Goal: Information Seeking & Learning: Learn about a topic

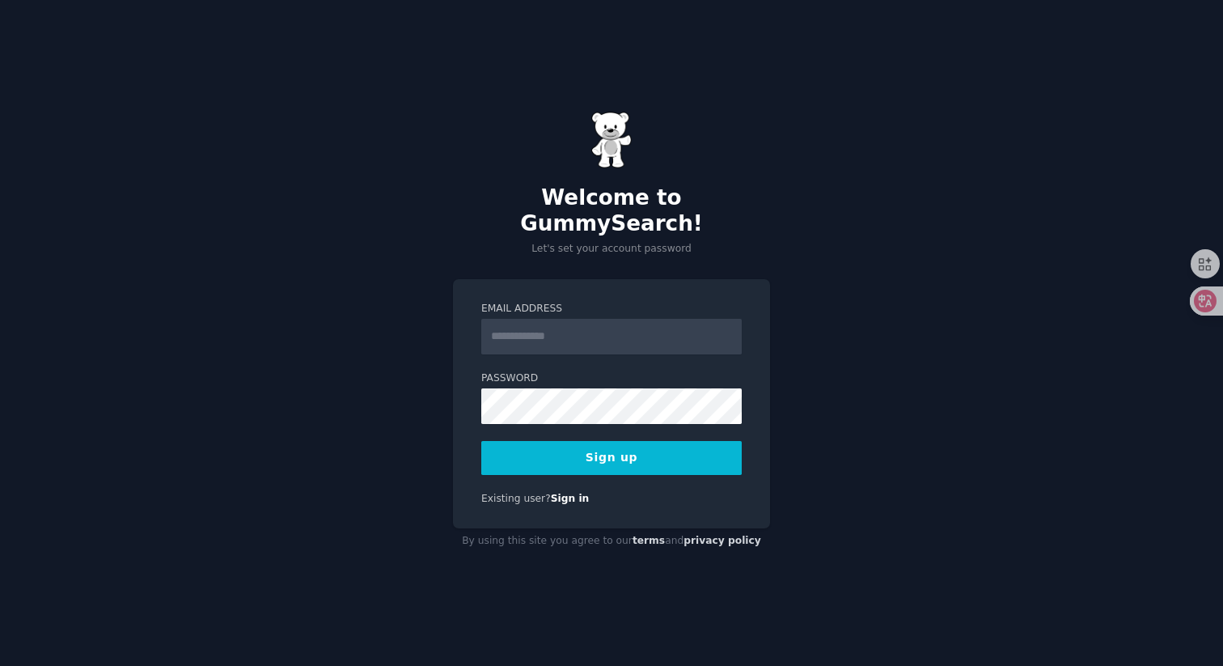
type input "**********"
click at [514, 302] on label "Email Address" at bounding box center [611, 309] width 260 height 15
click at [514, 319] on input "**********" at bounding box center [611, 337] width 260 height 36
click at [512, 450] on button "Sign up" at bounding box center [611, 458] width 260 height 34
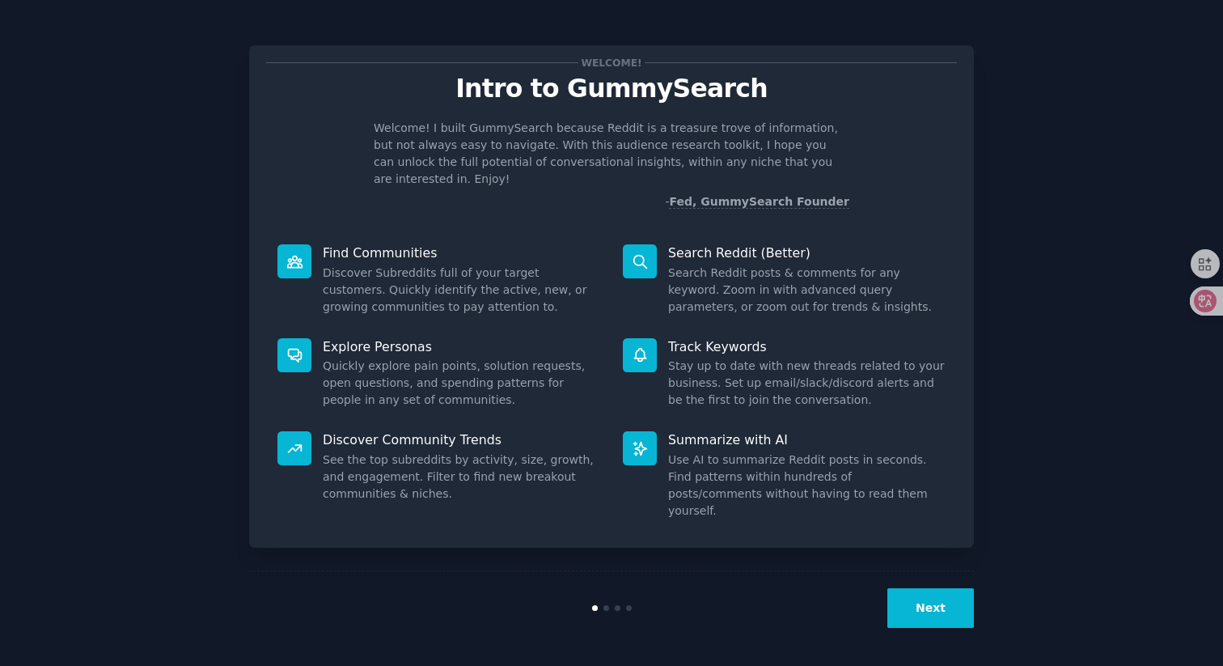
click at [924, 604] on button "Next" at bounding box center [930, 608] width 87 height 40
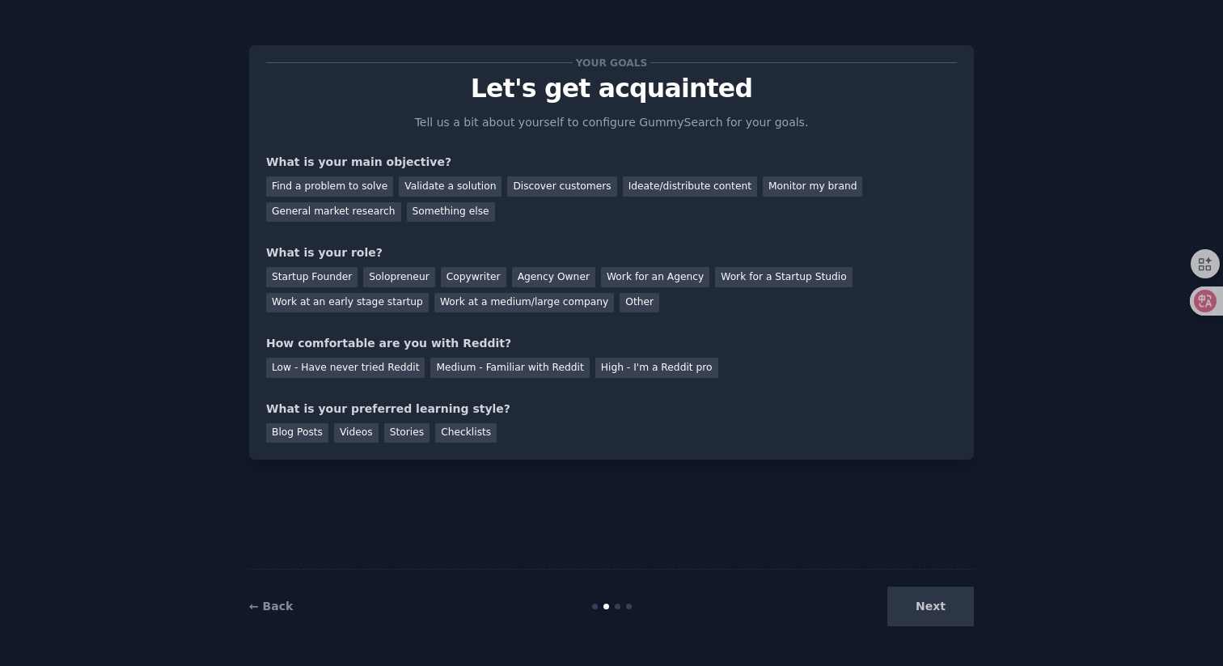
click at [937, 608] on div "Next" at bounding box center [853, 606] width 242 height 40
click at [373, 192] on div "Find a problem to solve" at bounding box center [329, 186] width 127 height 20
click at [300, 436] on div "Blog Posts" at bounding box center [297, 433] width 62 height 20
click at [365, 438] on div "Videos" at bounding box center [356, 433] width 44 height 20
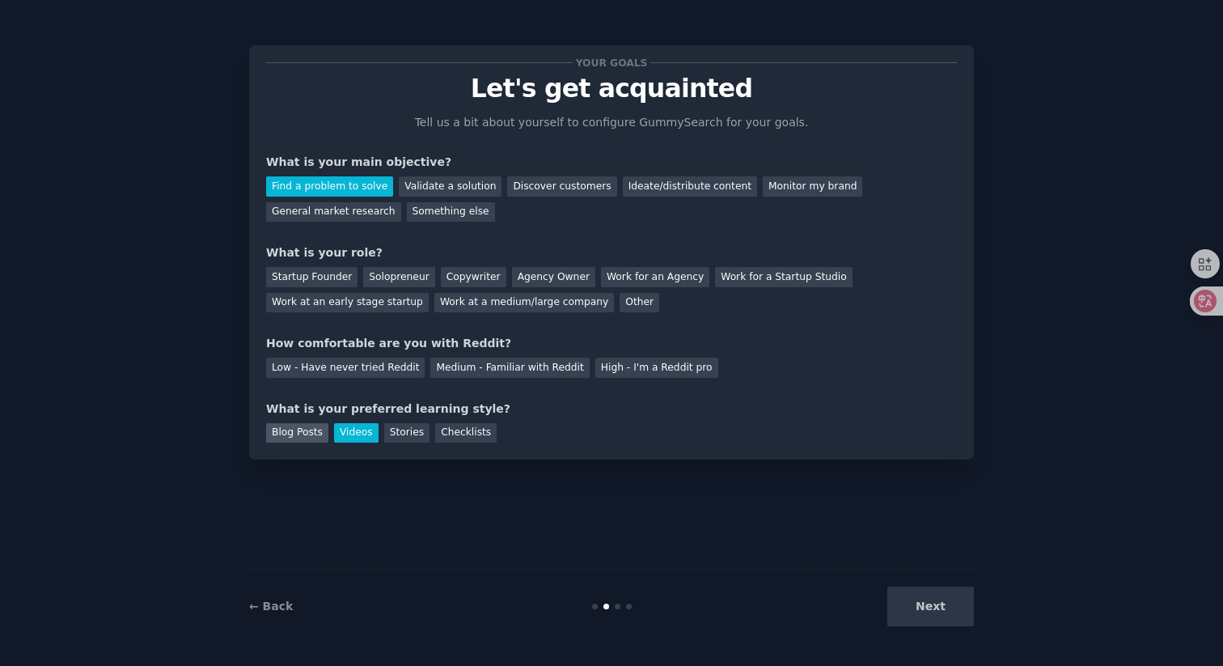
click at [304, 432] on div "Blog Posts" at bounding box center [297, 433] width 62 height 20
click at [495, 368] on div "Medium - Familiar with Reddit" at bounding box center [509, 367] width 159 height 20
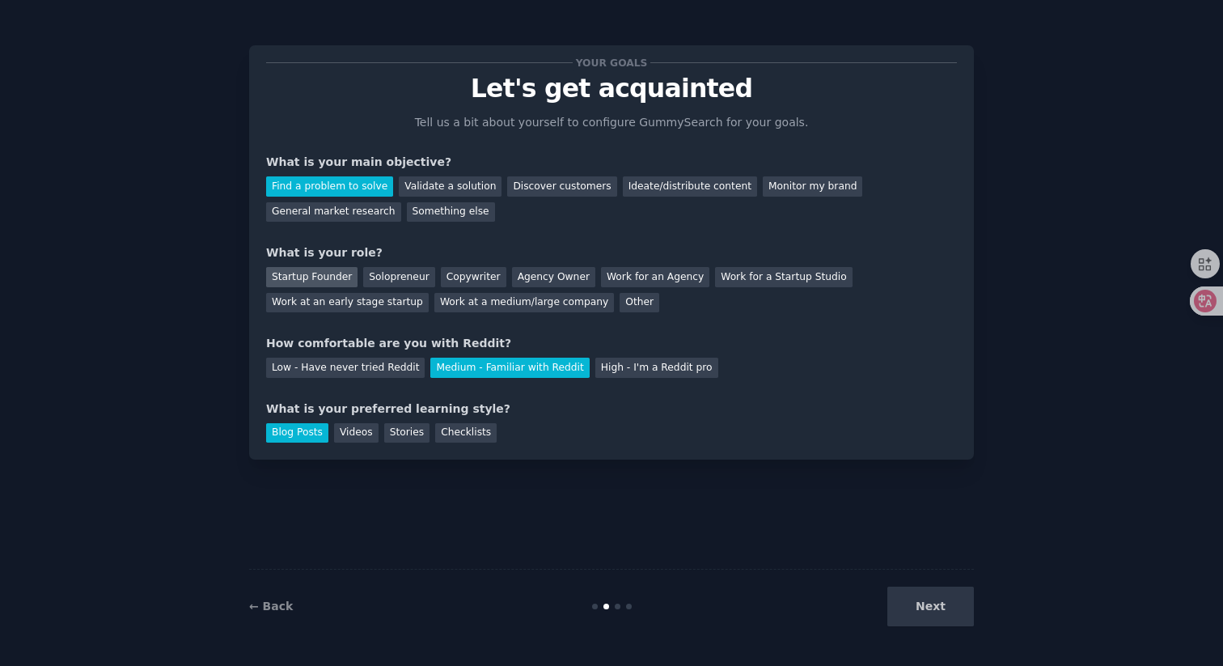
click at [330, 284] on div "Startup Founder" at bounding box center [311, 277] width 91 height 20
click at [934, 621] on button "Next" at bounding box center [930, 606] width 87 height 40
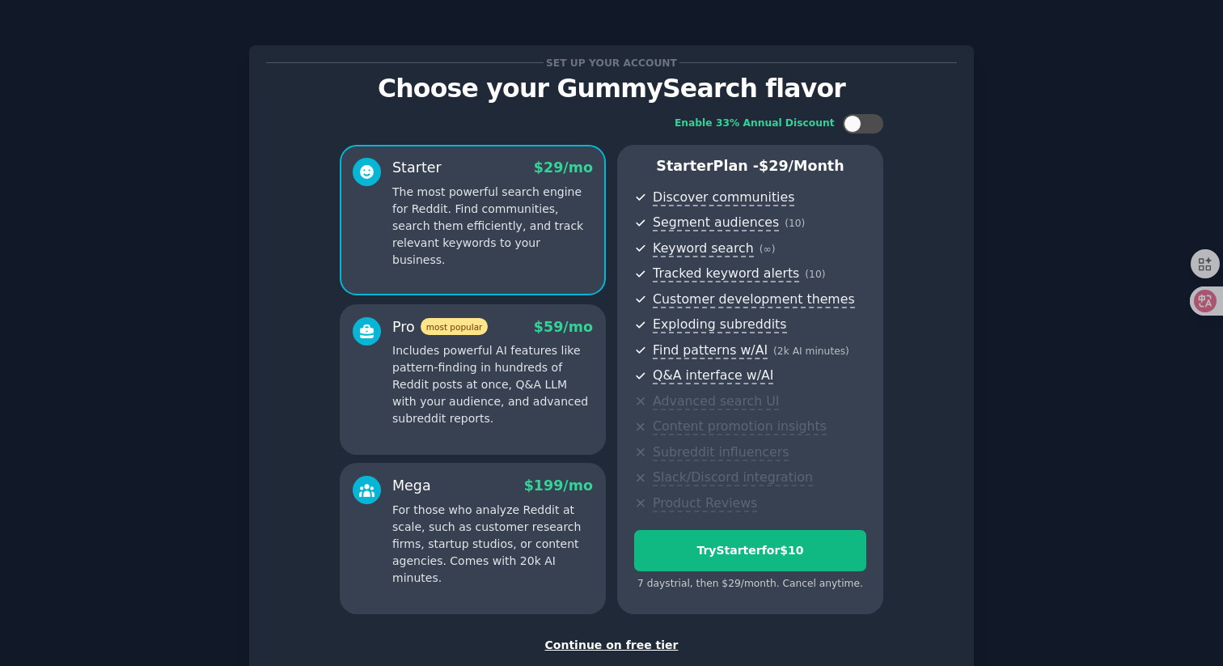
click at [1093, 104] on div "Set up your account Choose your GummySearch flavor Enable 33% Annual Discount S…" at bounding box center [612, 384] width 1178 height 722
click at [878, 112] on div "Enable 33% Annual Discount Starter $ 29 /mo The most powerful search engine for…" at bounding box center [611, 364] width 691 height 522
click at [869, 121] on div at bounding box center [871, 124] width 8 height 8
click at [869, 121] on div at bounding box center [874, 124] width 18 height 18
checkbox input "false"
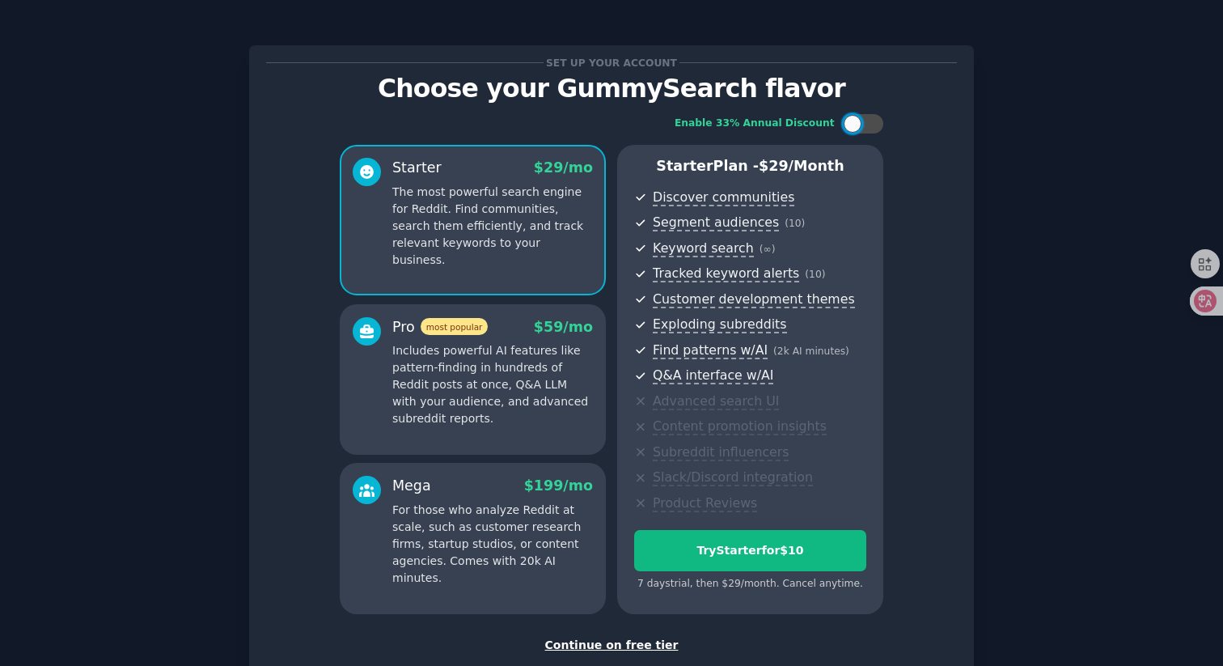
click at [1060, 398] on div "Set up your account Choose your GummySearch flavor Enable 33% Annual Discount S…" at bounding box center [612, 384] width 1178 height 722
click at [1082, 282] on div "Set up your account Choose your GummySearch flavor Enable 33% Annual Discount S…" at bounding box center [612, 384] width 1178 height 722
click at [590, 646] on div "Continue on free tier" at bounding box center [611, 644] width 691 height 17
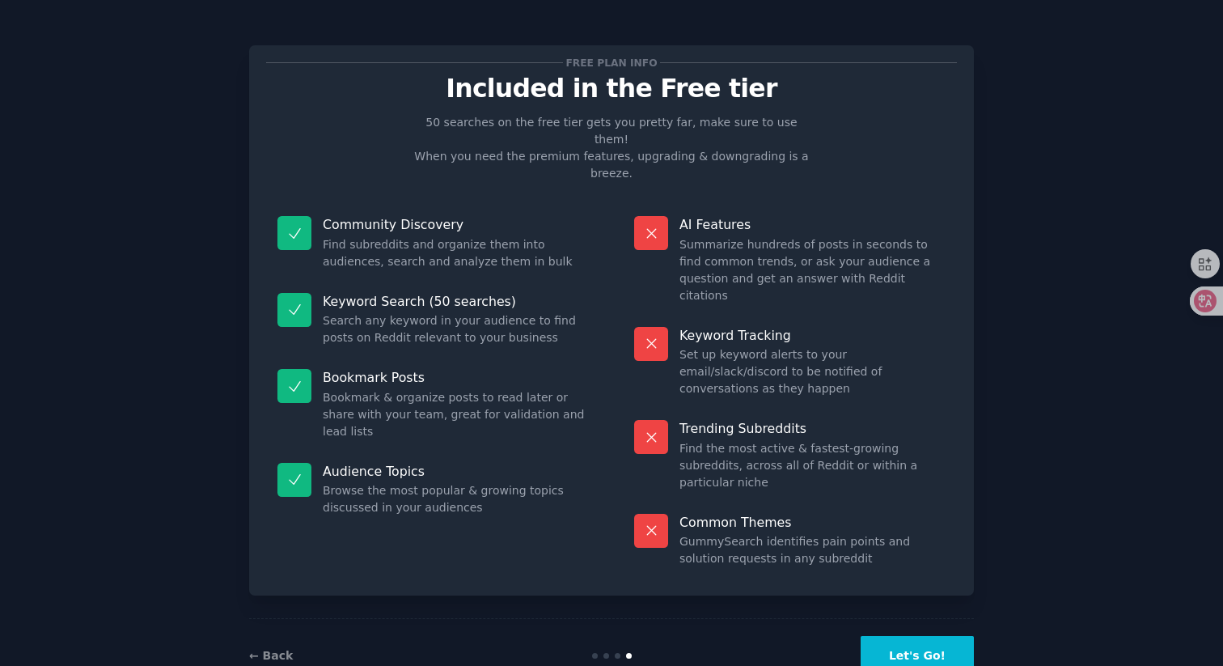
click at [949, 636] on button "Let's Go!" at bounding box center [916, 656] width 113 height 40
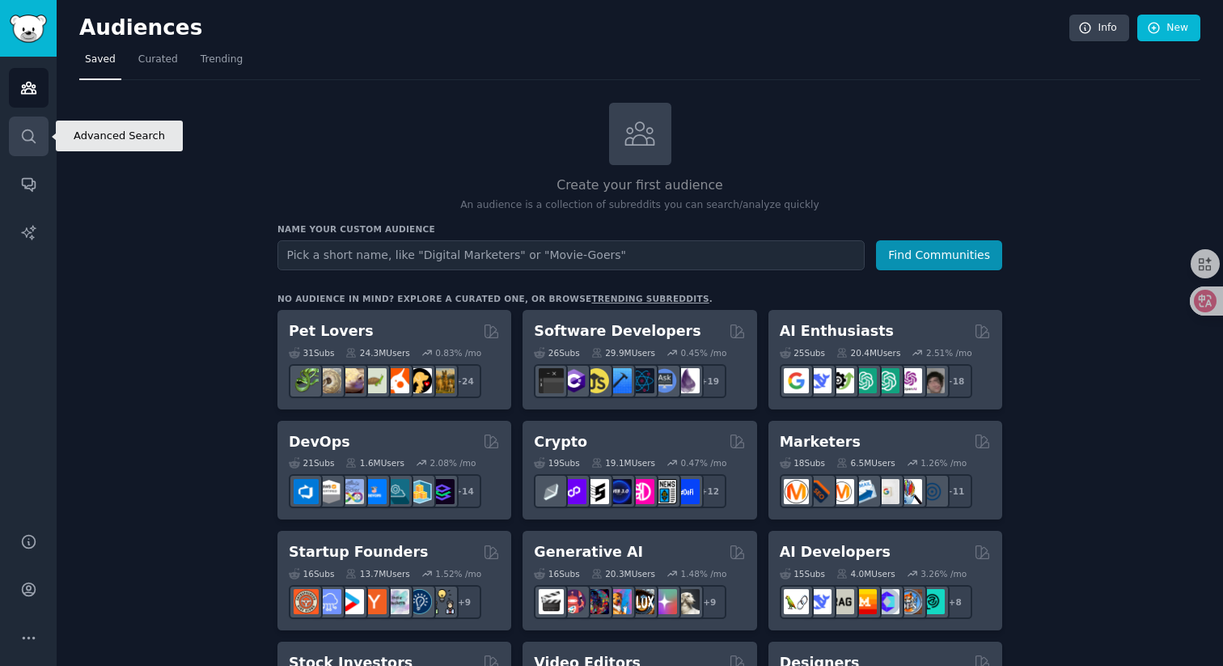
click at [32, 133] on icon "Sidebar" at bounding box center [28, 135] width 13 height 13
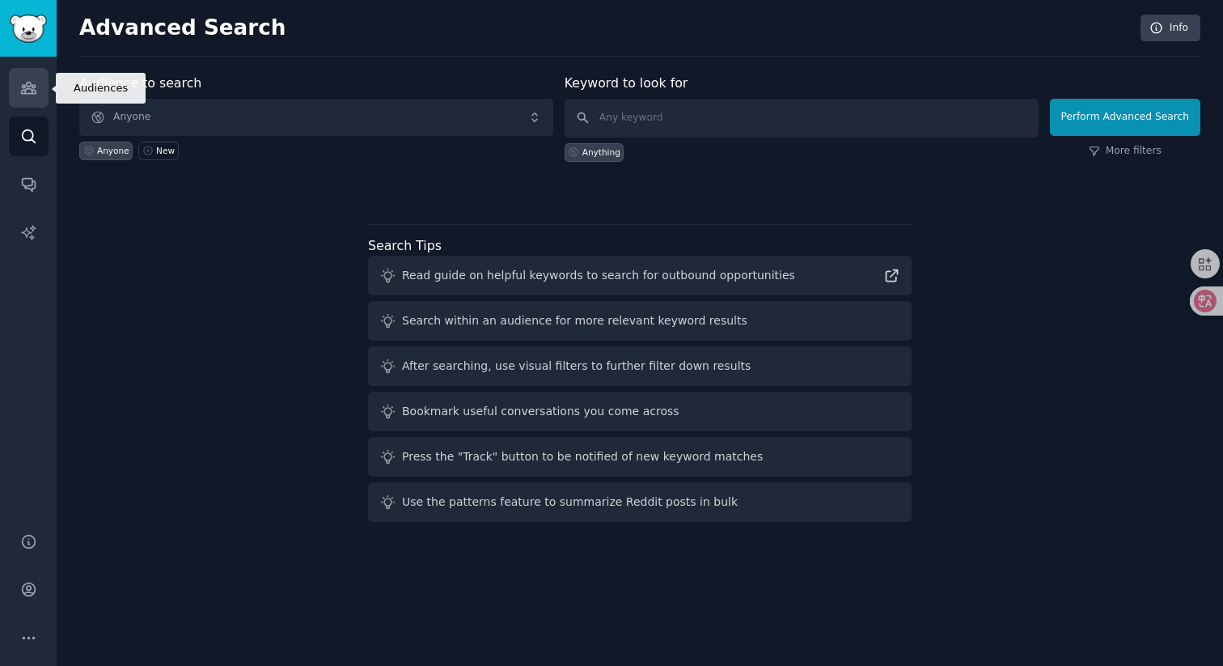
click at [29, 98] on link "Audiences" at bounding box center [29, 88] width 40 height 40
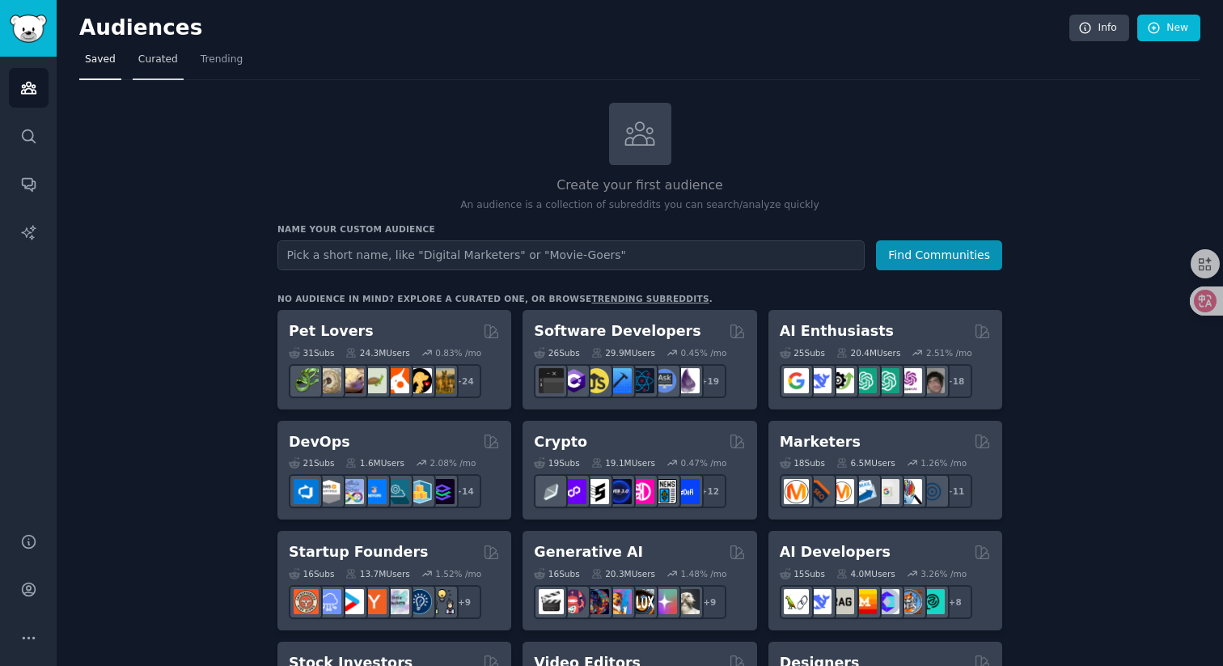
click at [167, 60] on span "Curated" at bounding box center [158, 60] width 40 height 15
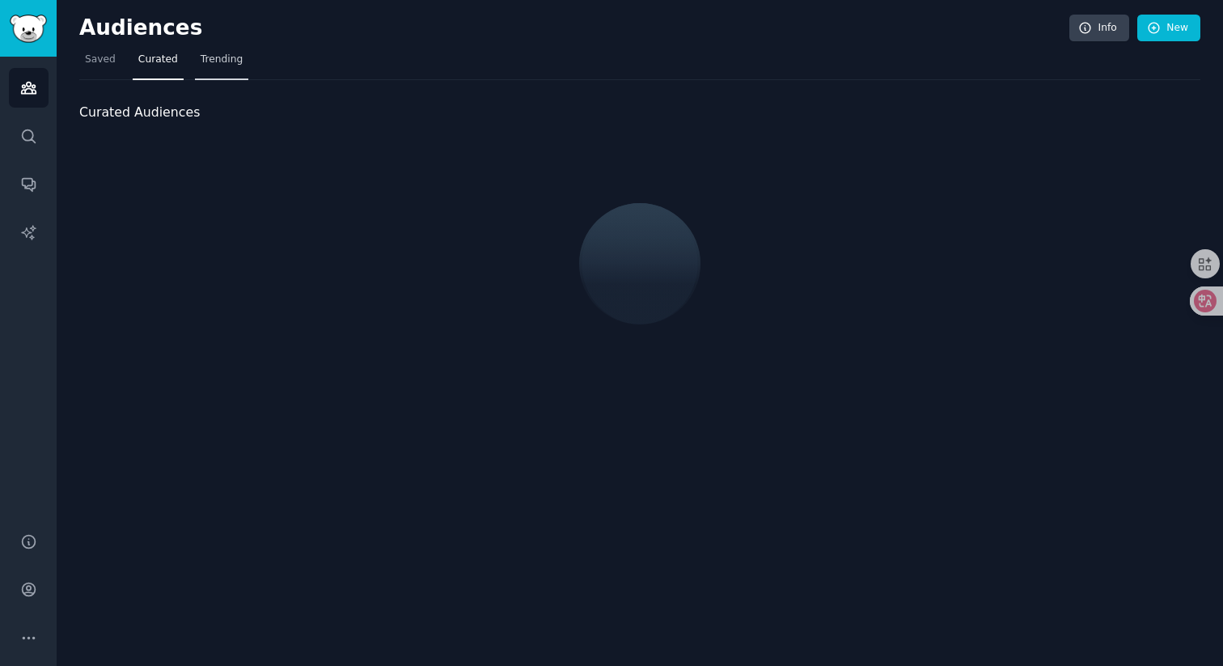
click at [226, 61] on span "Trending" at bounding box center [222, 60] width 42 height 15
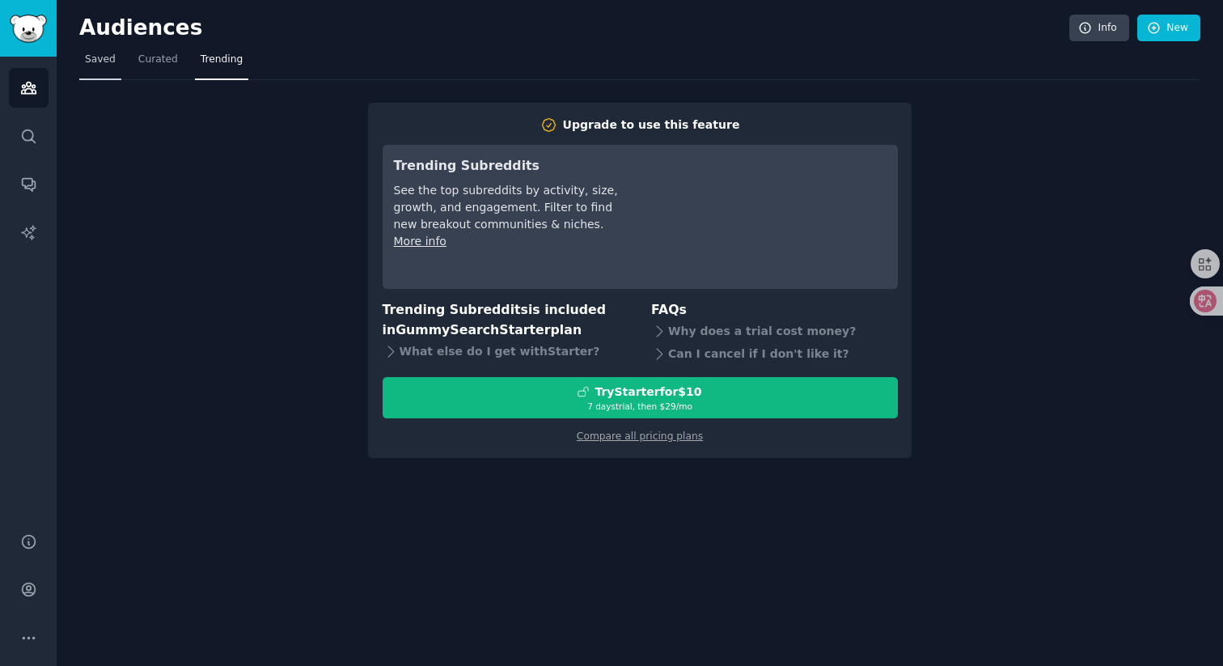
click at [108, 70] on link "Saved" at bounding box center [100, 63] width 42 height 33
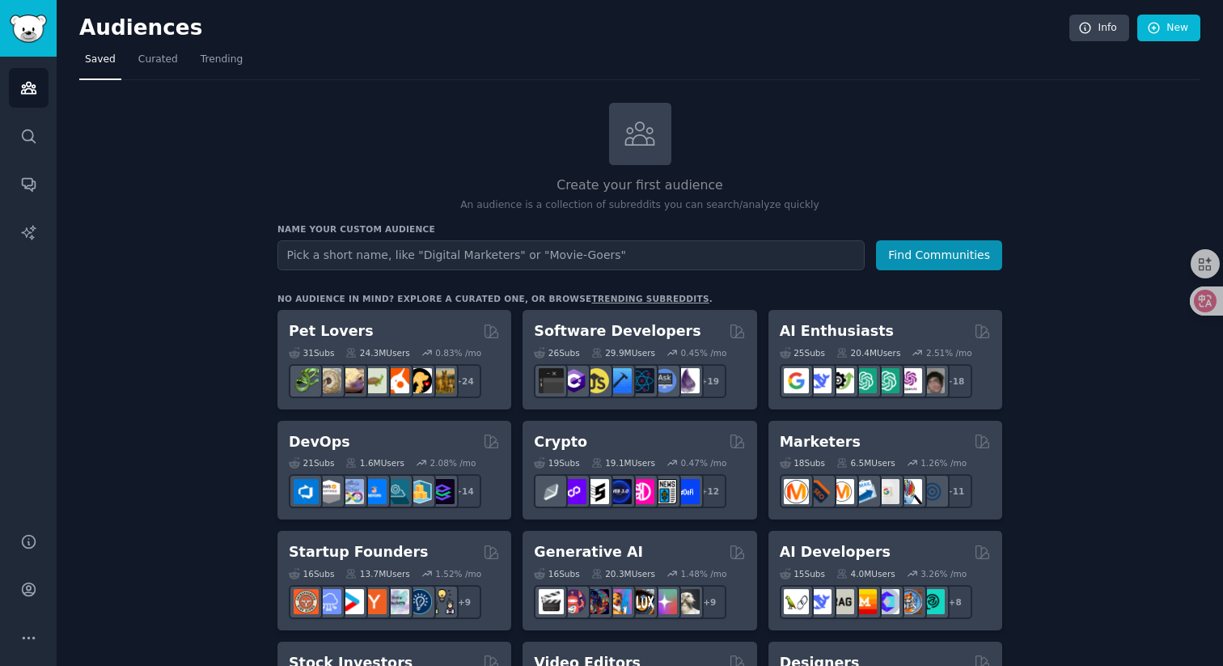
click at [1048, 72] on nav "Saved Curated Trending" at bounding box center [639, 63] width 1121 height 33
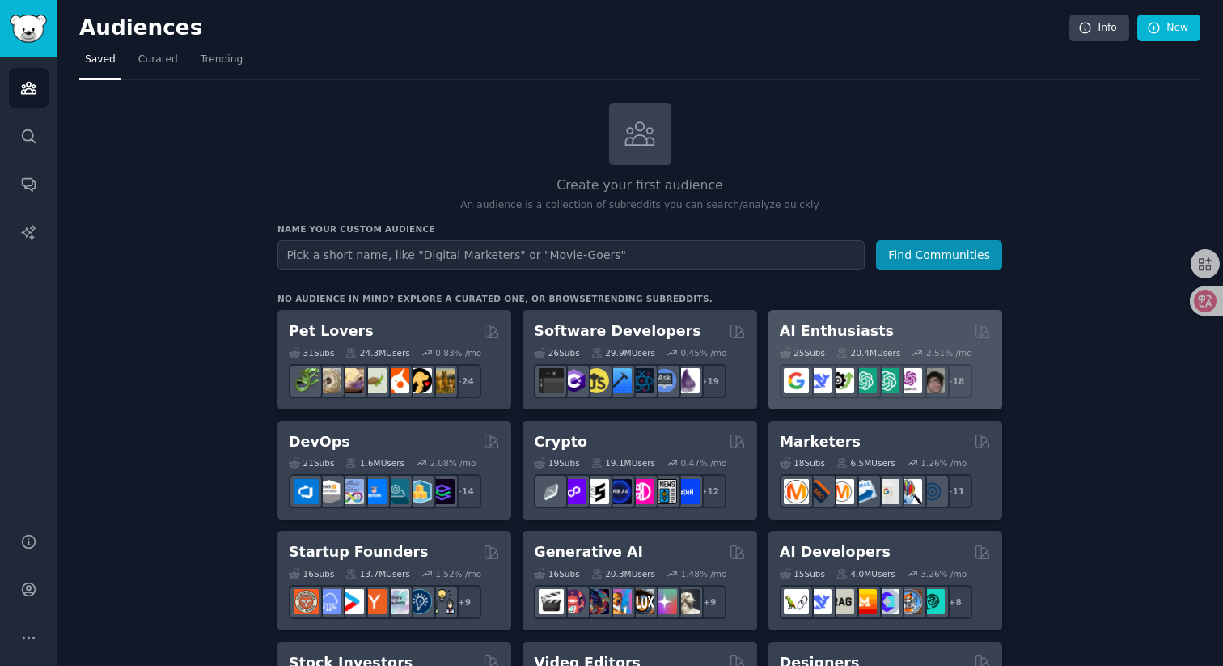
click at [853, 348] on div "20.4M Users" at bounding box center [868, 352] width 64 height 11
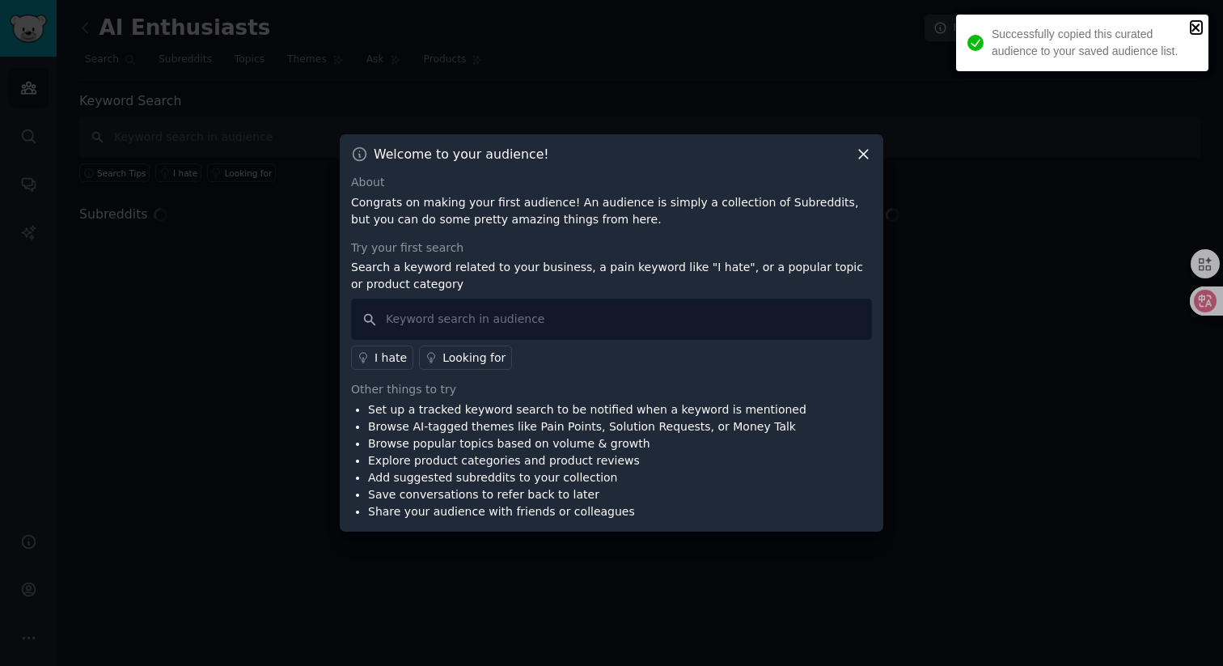
click at [1199, 26] on icon "close" at bounding box center [1195, 27] width 11 height 13
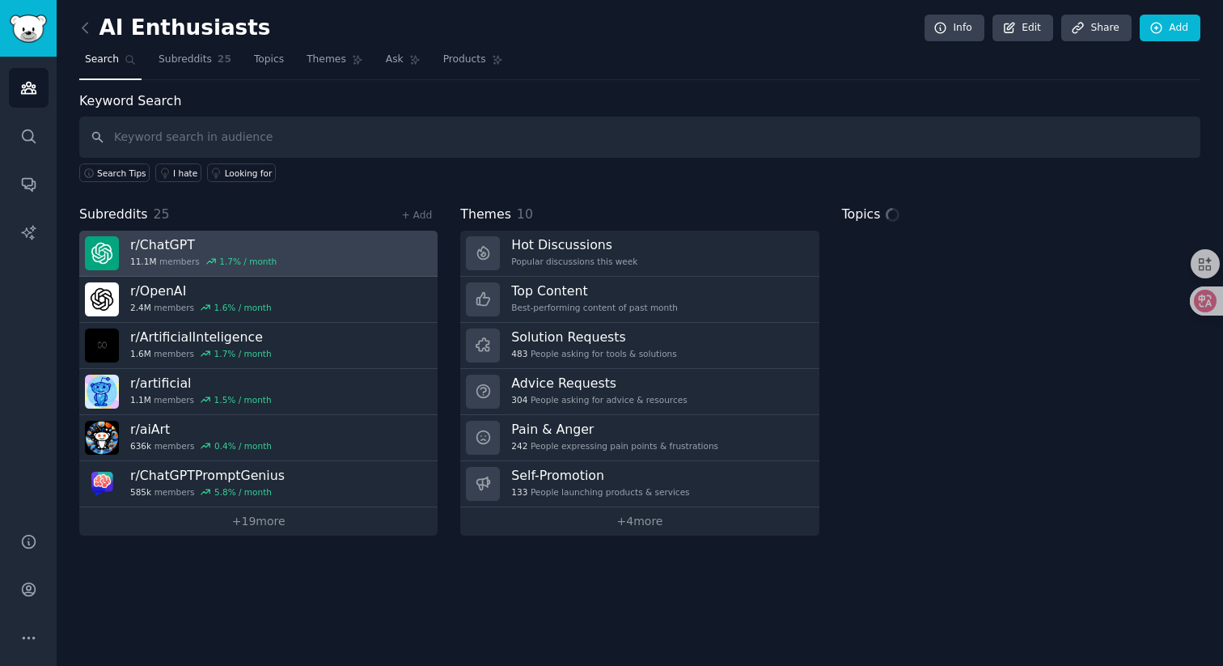
click at [317, 252] on link "r/ ChatGPT 11.1M members 1.7 % / month" at bounding box center [258, 253] width 358 height 46
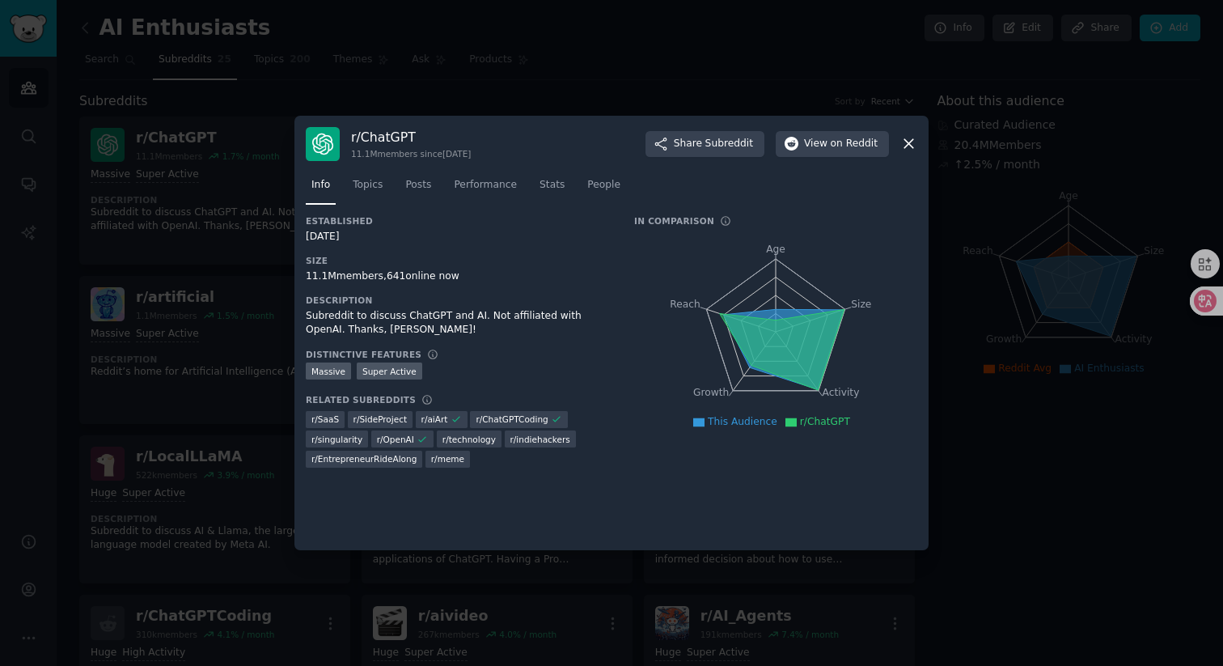
click at [913, 144] on icon at bounding box center [908, 143] width 17 height 17
